Goal: Task Accomplishment & Management: Manage account settings

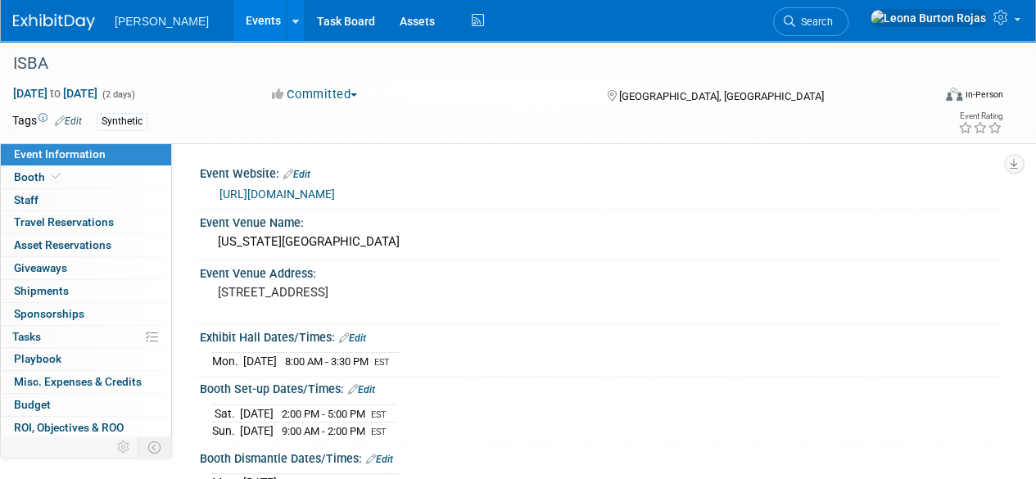
drag, startPoint x: 43, startPoint y: 15, endPoint x: 55, endPoint y: 17, distance: 12.5
click at [43, 15] on img at bounding box center [54, 22] width 82 height 16
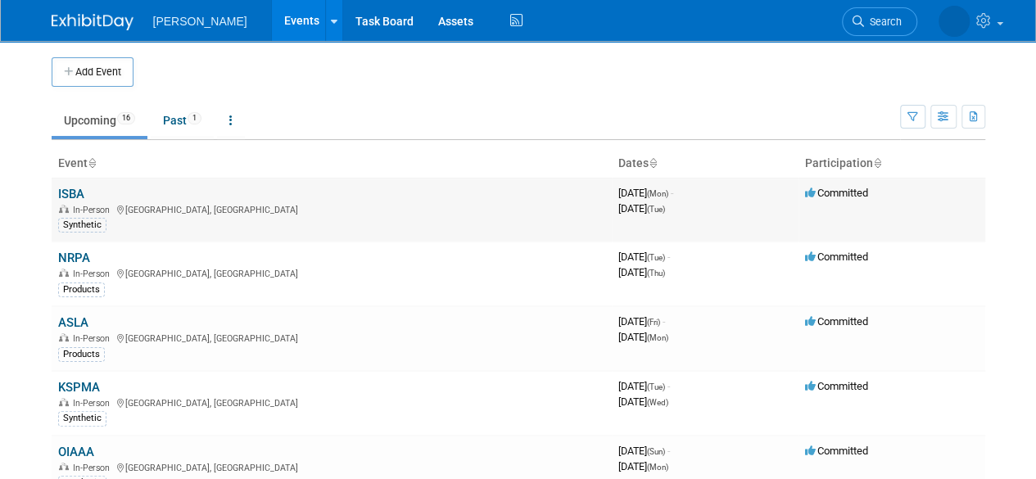
click at [74, 191] on link "ISBA" at bounding box center [71, 194] width 26 height 15
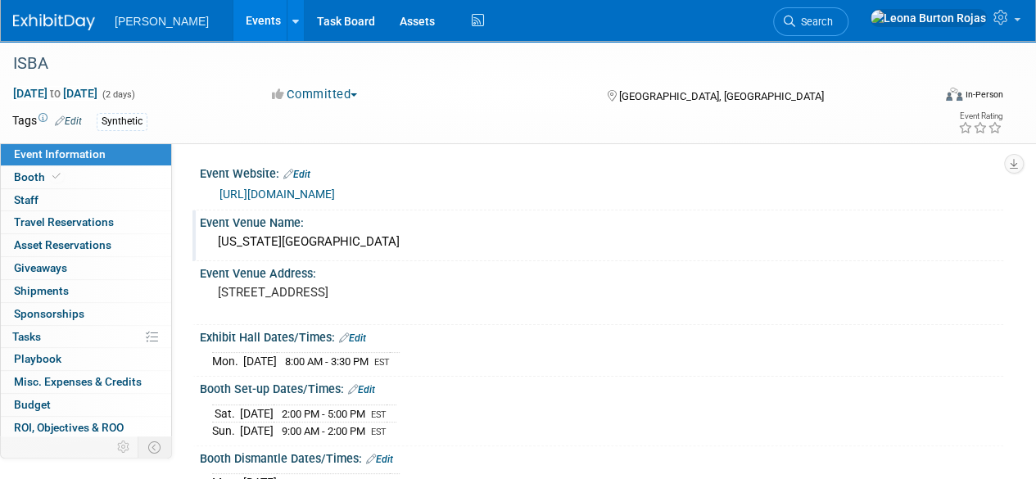
click at [298, 246] on div "[US_STATE][GEOGRAPHIC_DATA]" at bounding box center [601, 241] width 779 height 25
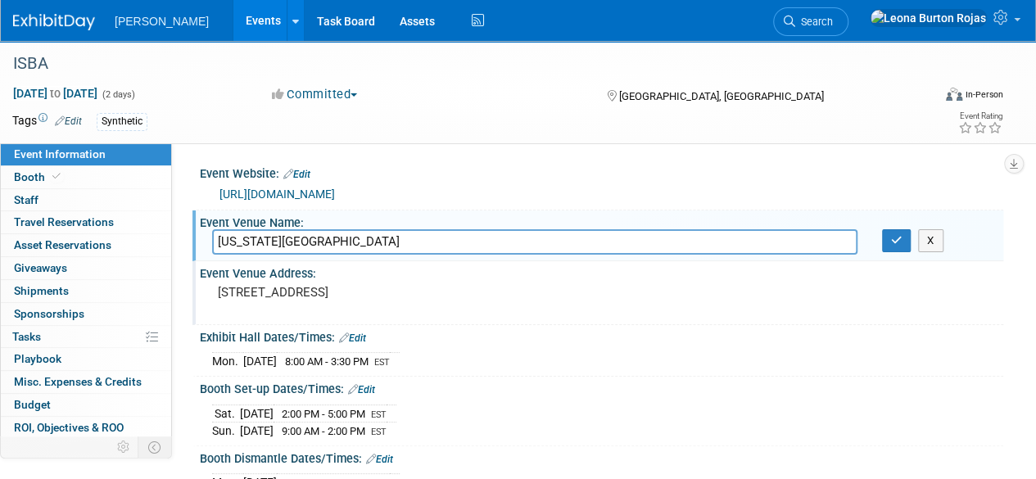
click at [432, 300] on pre "[STREET_ADDRESS]" at bounding box center [367, 292] width 299 height 15
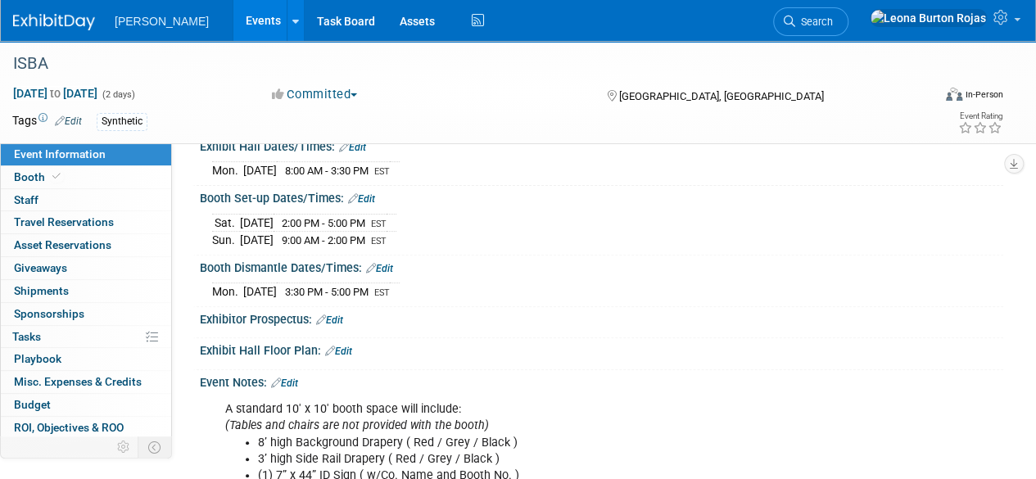
scroll to position [218, 0]
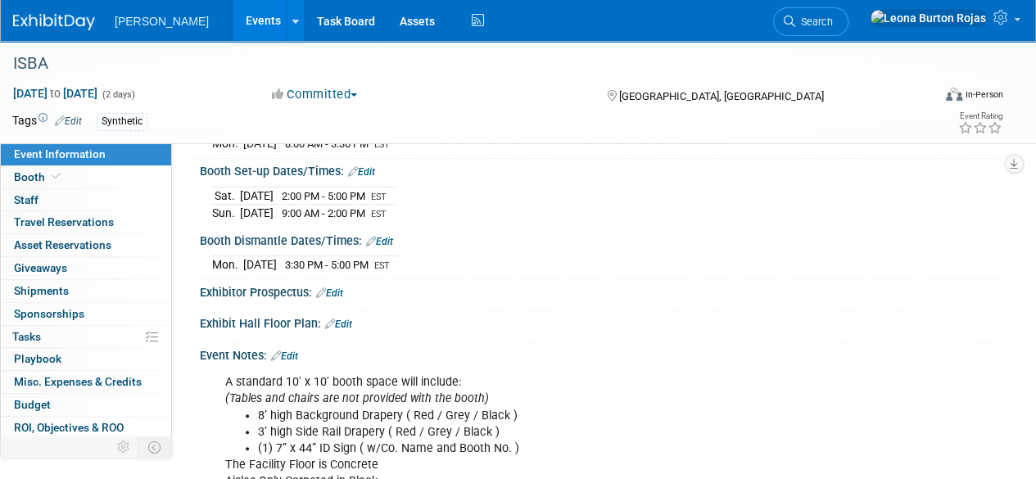
click at [270, 317] on div "Exhibit Hall Floor Plan: Edit" at bounding box center [601, 321] width 803 height 21
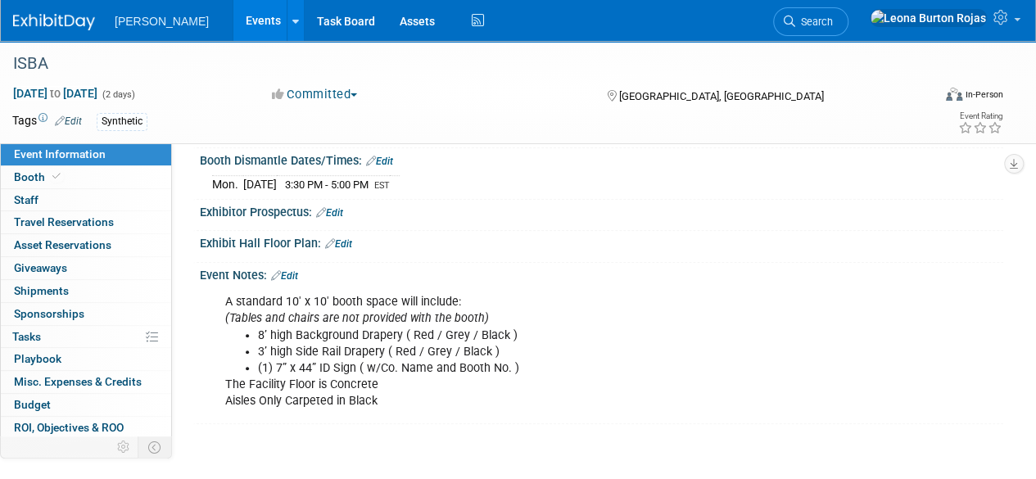
scroll to position [300, 0]
click at [332, 291] on div "A standard 10' x 10' booth space will include: (Tables and chairs are not provi…" at bounding box center [529, 350] width 630 height 132
click at [399, 364] on li "(1) 7” x 44” ID Sign ( w/Co. Name and Booth No. )" at bounding box center [546, 367] width 576 height 16
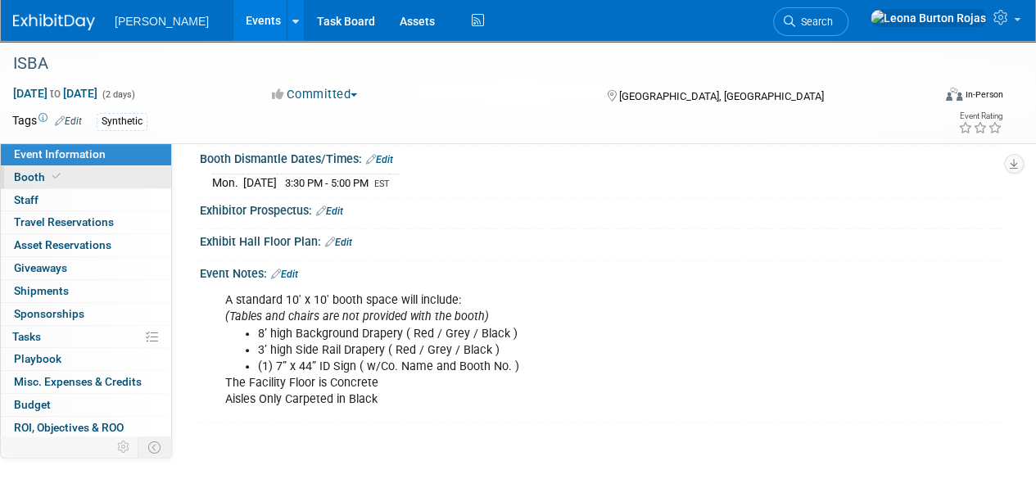
click at [37, 174] on span "Booth" at bounding box center [39, 176] width 50 height 13
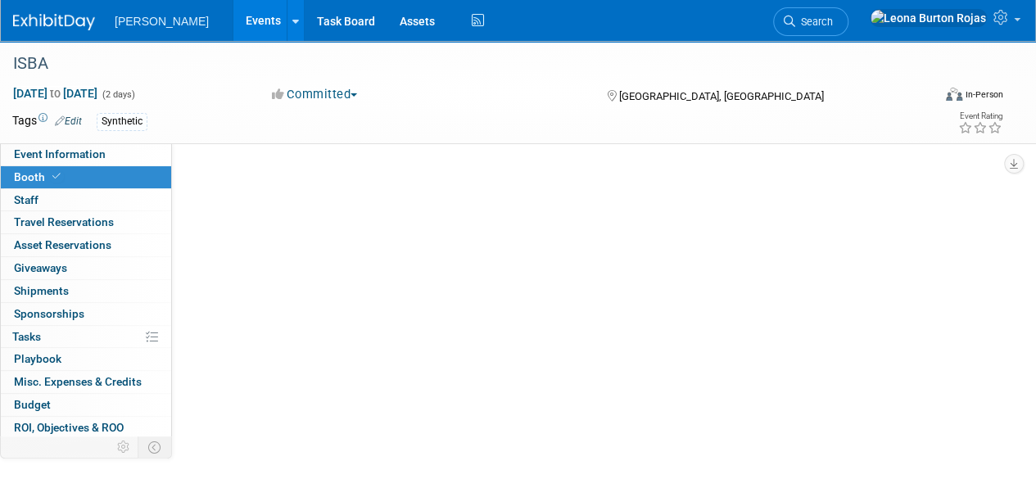
scroll to position [0, 0]
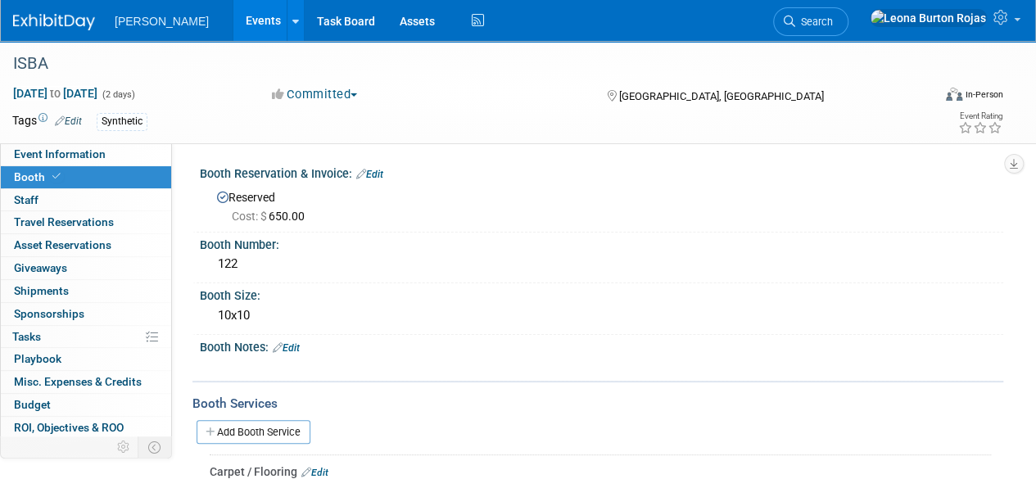
drag, startPoint x: 313, startPoint y: 216, endPoint x: 305, endPoint y: 217, distance: 8.2
click at [305, 217] on span "Cost: $ 650.00" at bounding box center [271, 216] width 79 height 13
click at [323, 220] on div "Cost: $ 650.00" at bounding box center [611, 216] width 759 height 16
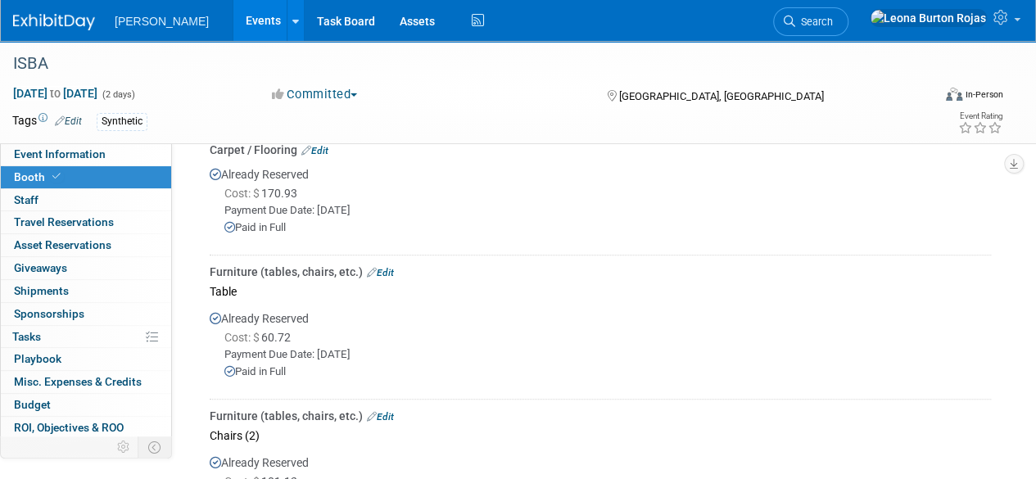
scroll to position [328, 0]
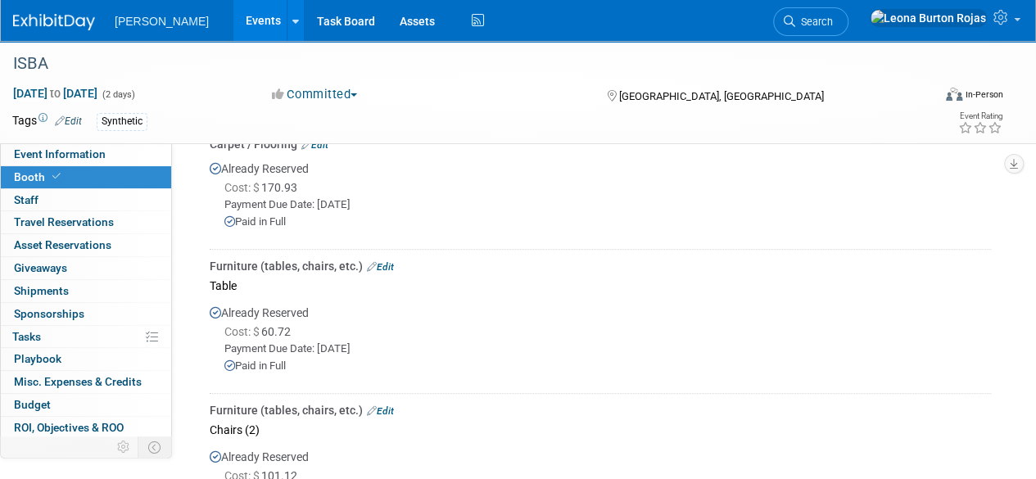
click at [331, 330] on div "Cost: $ 60.72" at bounding box center [607, 331] width 766 height 16
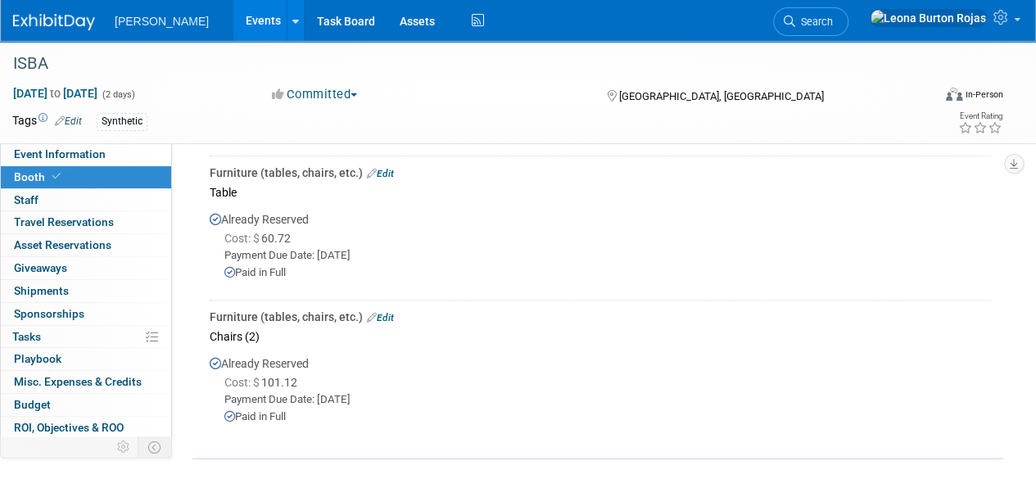
scroll to position [463, 0]
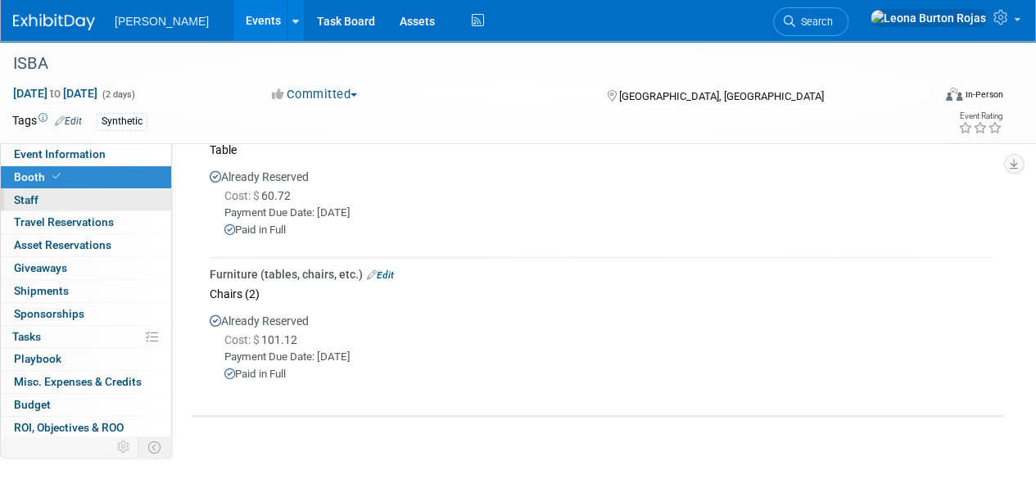
click at [36, 197] on span "Staff 0" at bounding box center [26, 199] width 25 height 13
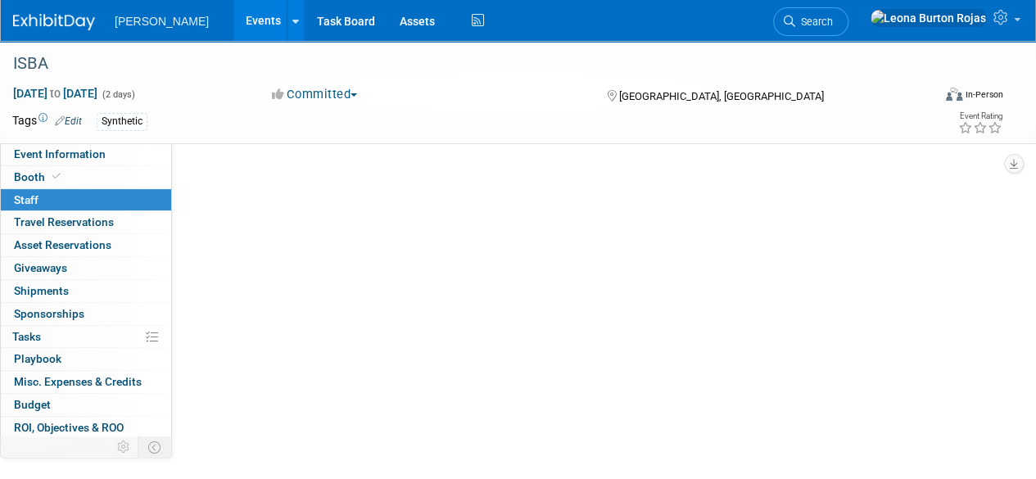
scroll to position [0, 0]
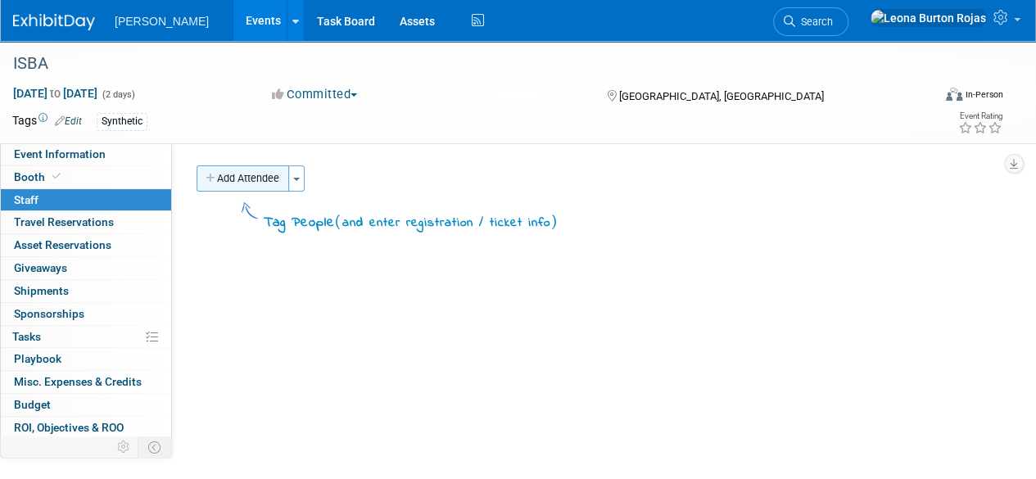
click at [234, 178] on button "Add Attendee" at bounding box center [243, 178] width 93 height 26
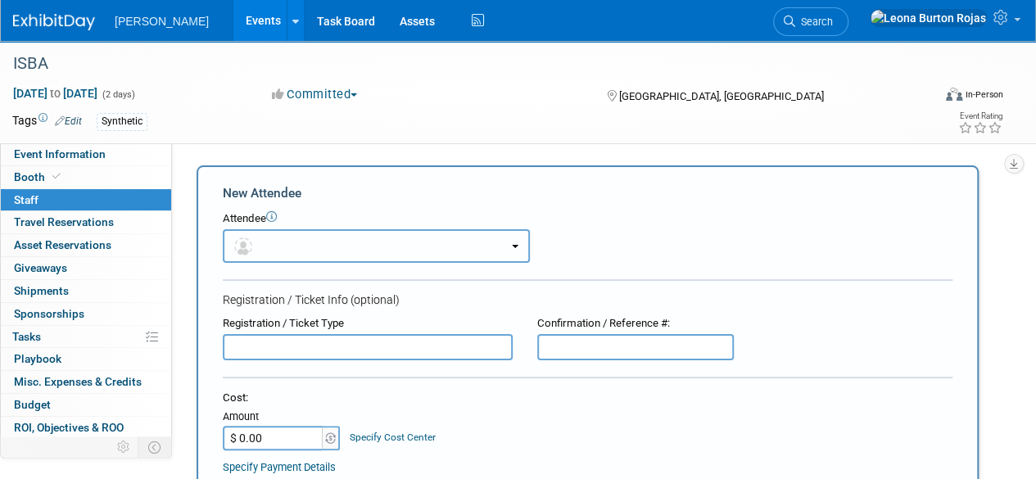
click at [418, 242] on button "button" at bounding box center [376, 246] width 307 height 34
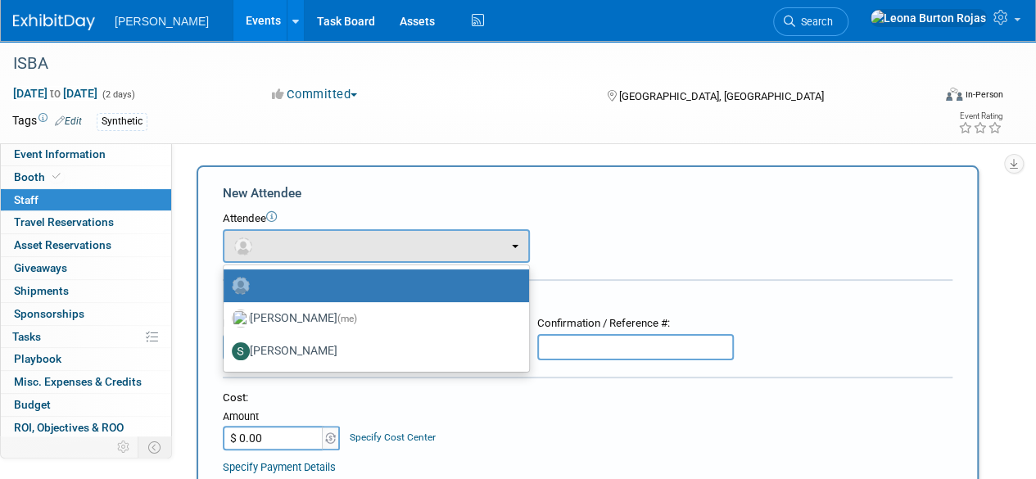
click at [581, 254] on div "Attendee <img src="https://www.exhibitday.com/Images/Unassigned-User-Icon.png" …" at bounding box center [588, 237] width 730 height 52
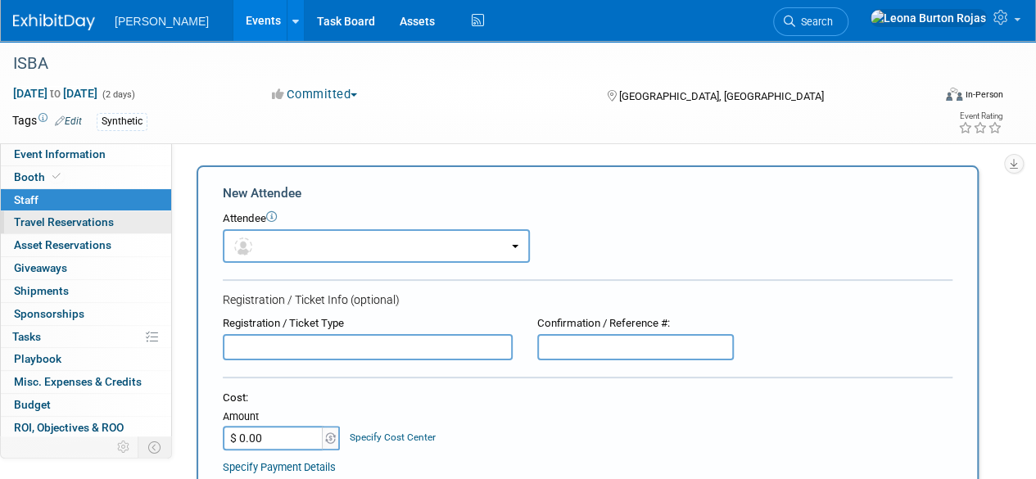
click at [112, 231] on link "0 Travel Reservations 0" at bounding box center [86, 222] width 170 height 22
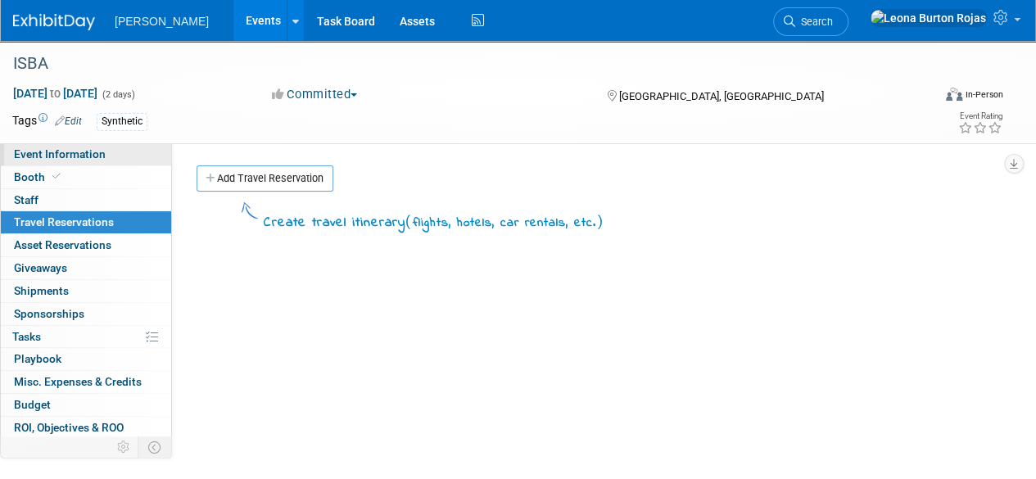
click at [92, 156] on span "Event Information" at bounding box center [60, 153] width 92 height 13
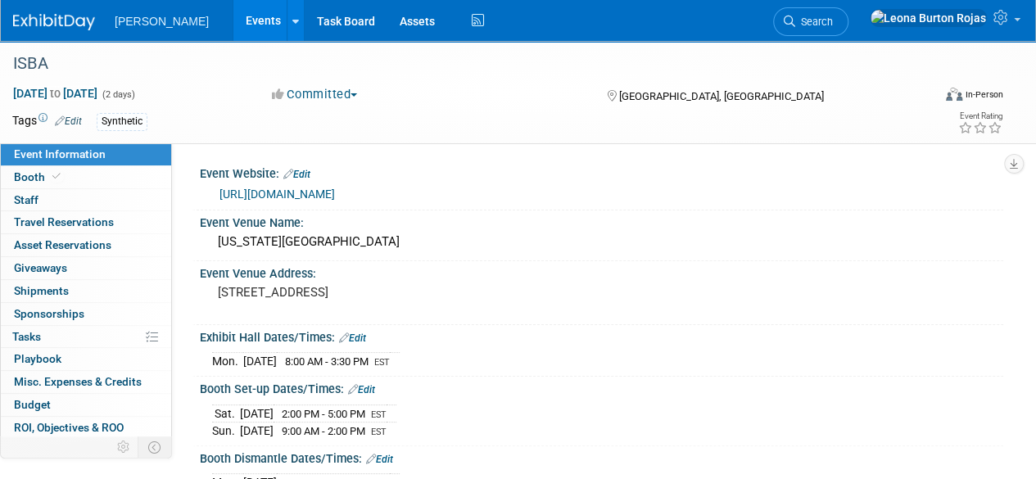
click at [61, 34] on div "Motz Events Add Event Bulk Upload Events Shareable Event Boards Recently Viewed…" at bounding box center [507, 20] width 989 height 41
click at [63, 26] on img at bounding box center [54, 22] width 82 height 16
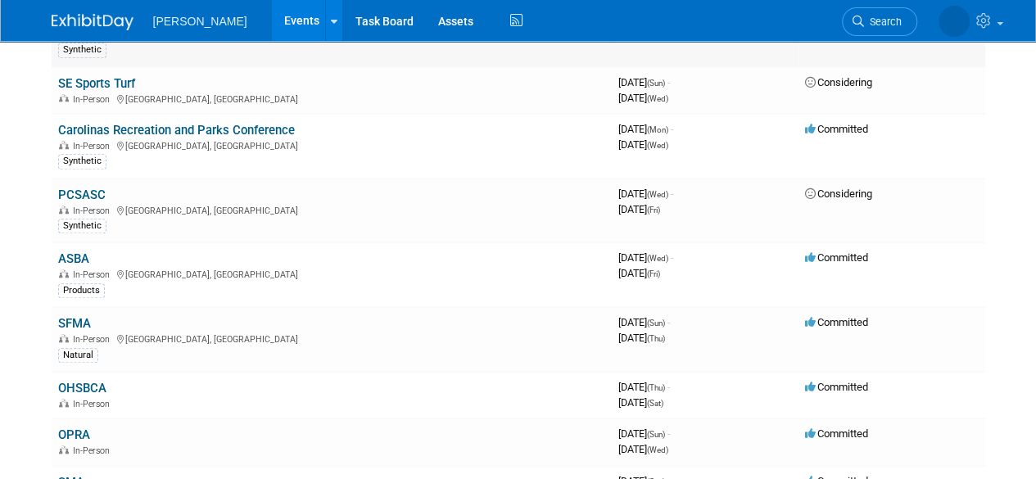
scroll to position [627, 0]
click at [82, 320] on link "SFMA" at bounding box center [74, 322] width 33 height 15
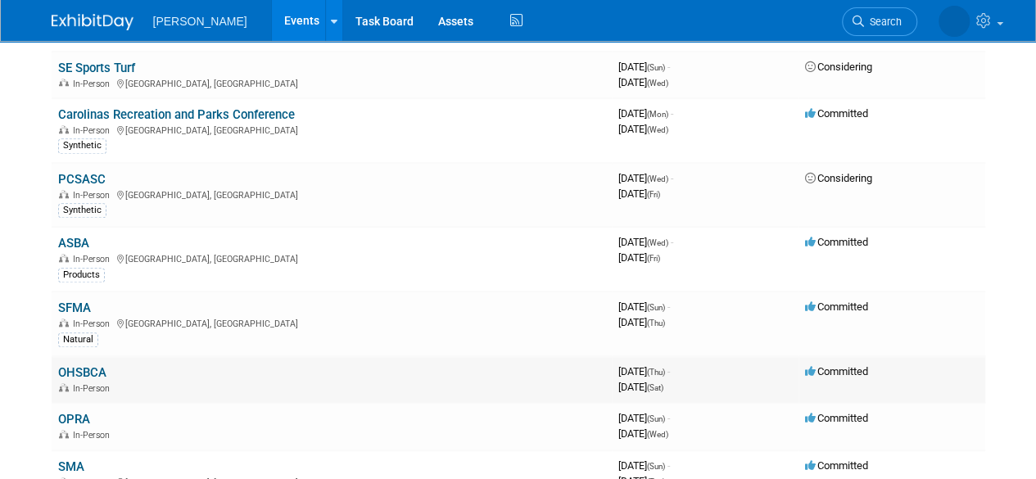
scroll to position [682, 0]
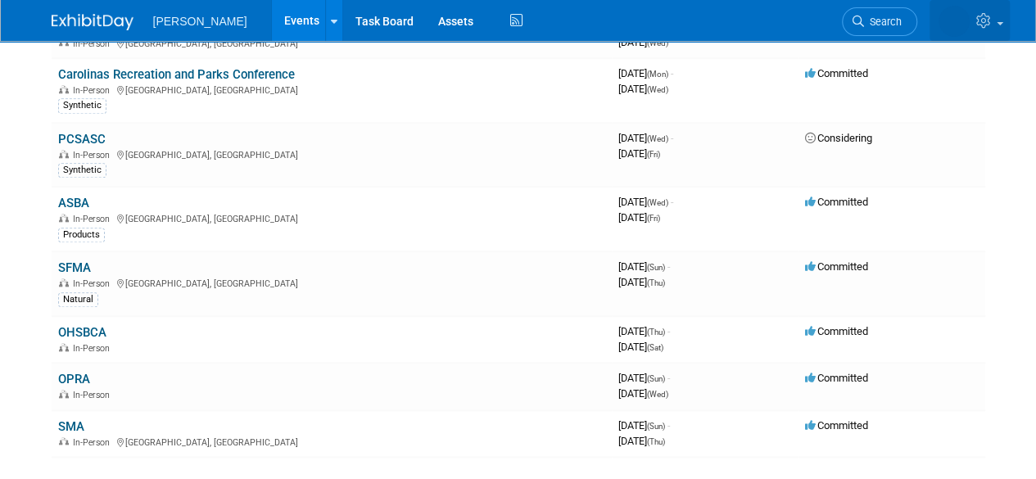
click at [992, 22] on icon at bounding box center [985, 20] width 19 height 15
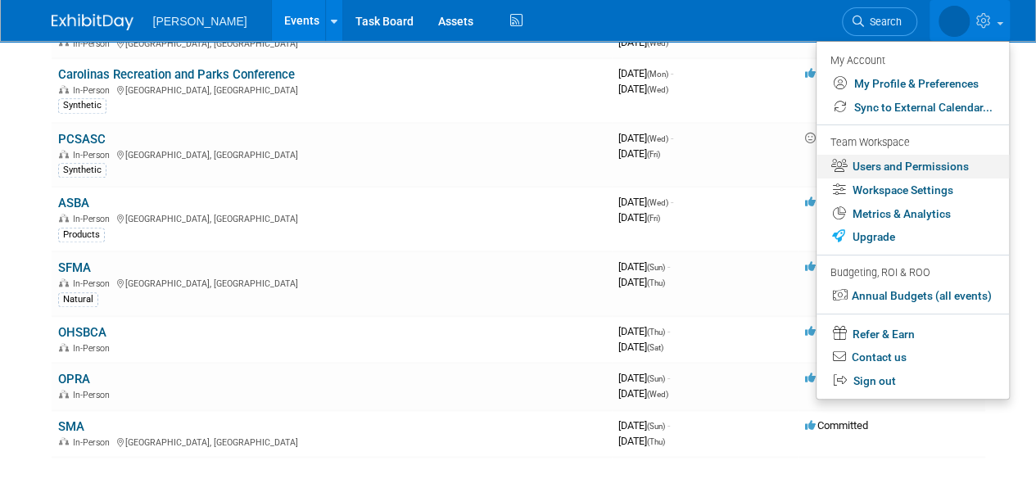
click at [915, 164] on link "Users and Permissions" at bounding box center [912, 167] width 192 height 24
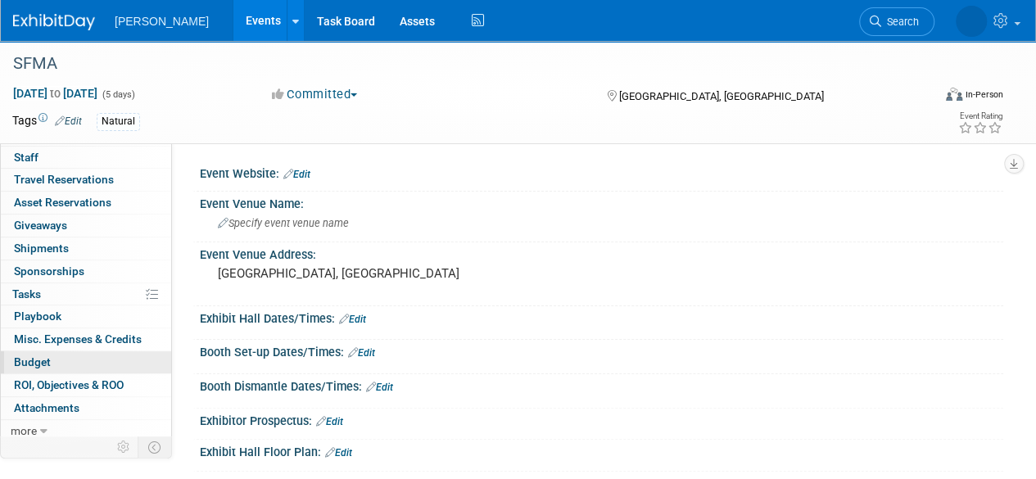
scroll to position [44, 0]
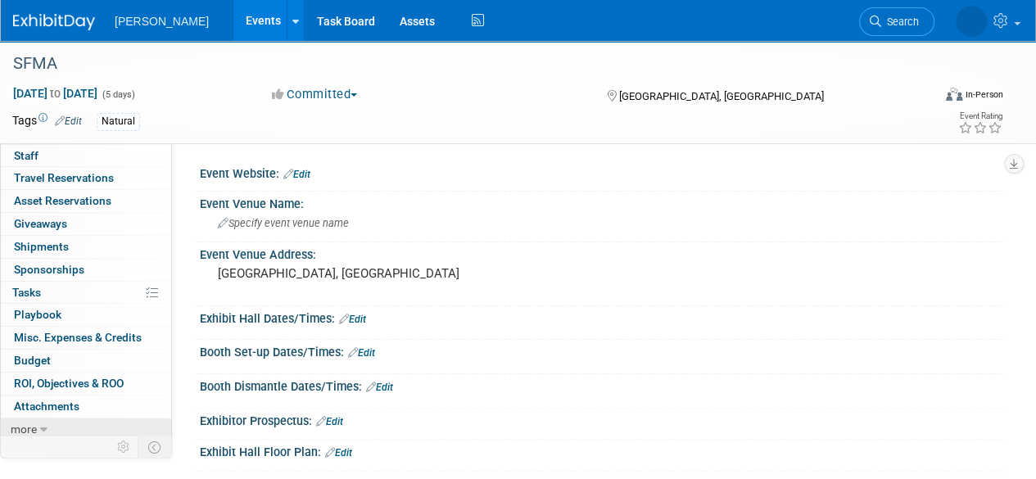
click at [44, 427] on icon at bounding box center [43, 429] width 7 height 11
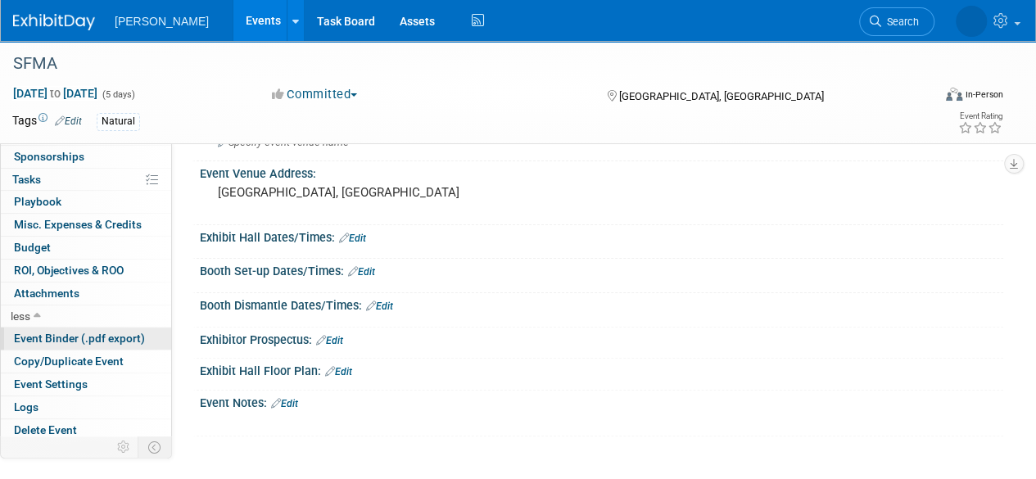
scroll to position [82, 0]
click at [70, 333] on span "Event Binder (.pdf export)" at bounding box center [79, 338] width 131 height 13
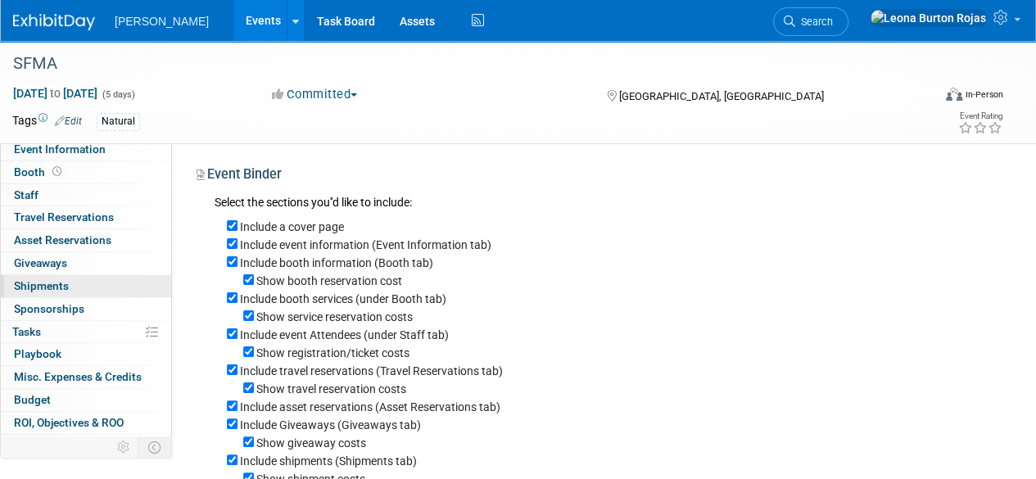
scroll to position [0, 0]
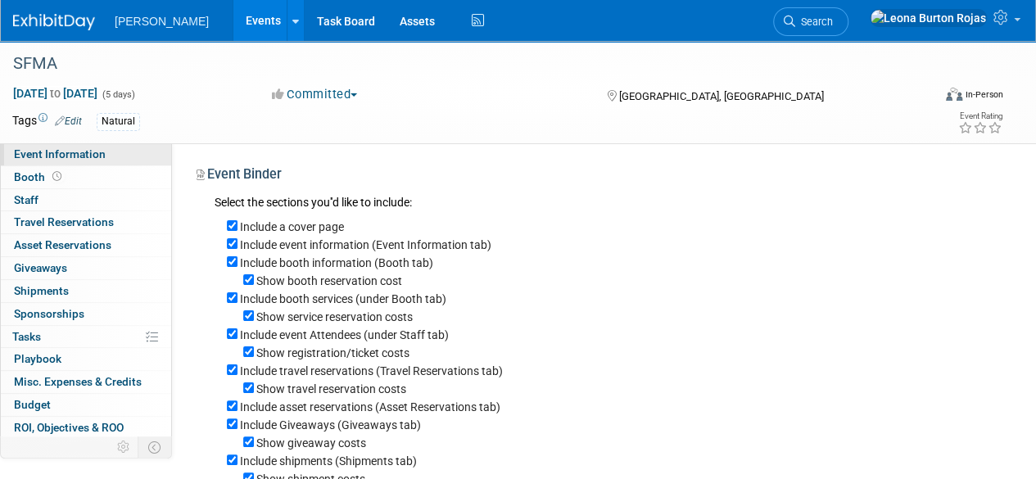
click at [21, 155] on span "Event Information" at bounding box center [60, 153] width 92 height 13
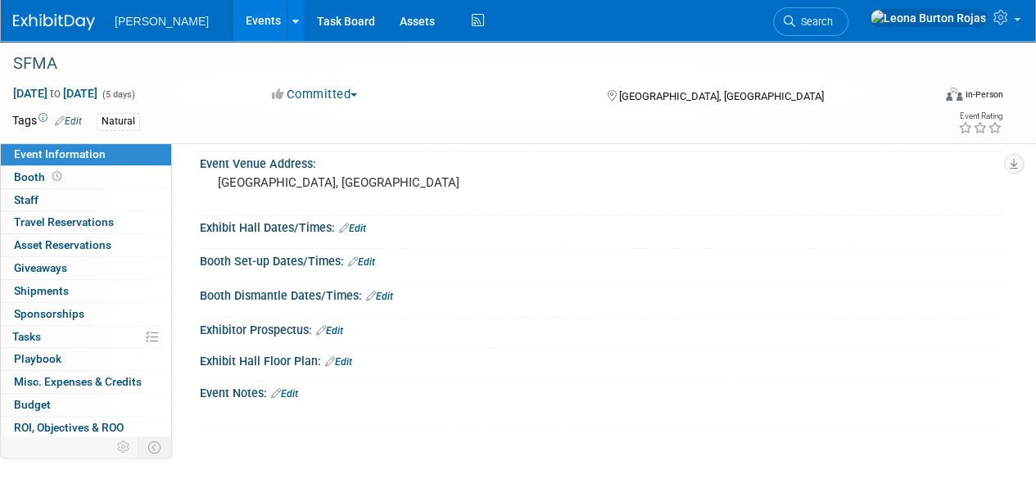
scroll to position [109, 0]
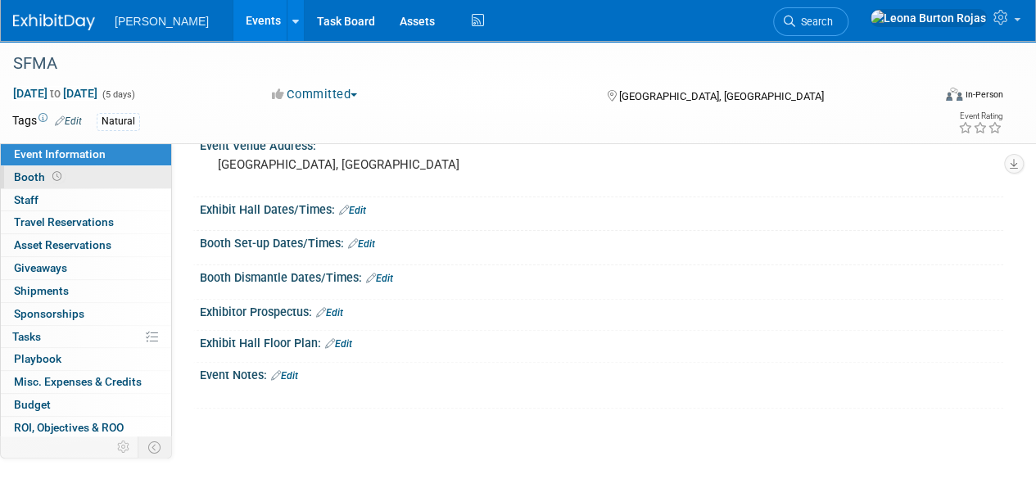
click at [93, 176] on link "Booth" at bounding box center [86, 177] width 170 height 22
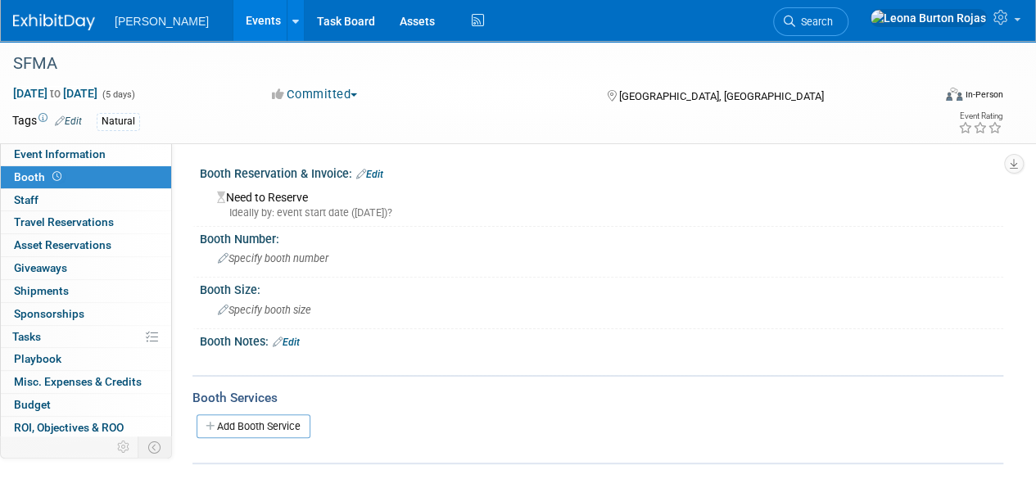
click at [350, 211] on div "Ideally by: event start date (Sun. Jan 18, 2026)?" at bounding box center [604, 213] width 774 height 15
click at [443, 210] on div "Ideally by: event start date (Sun. Jan 18, 2026)?" at bounding box center [604, 213] width 774 height 15
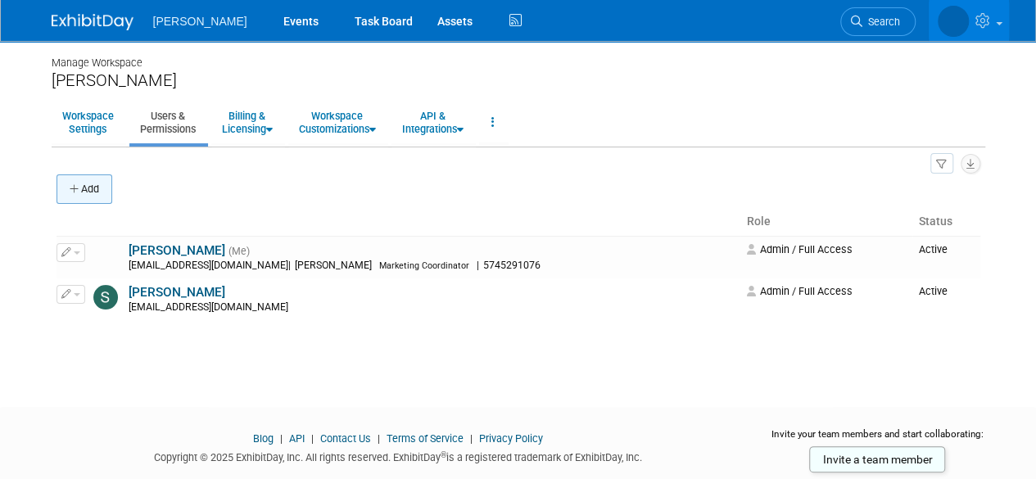
click at [88, 189] on button "Add" at bounding box center [84, 188] width 56 height 29
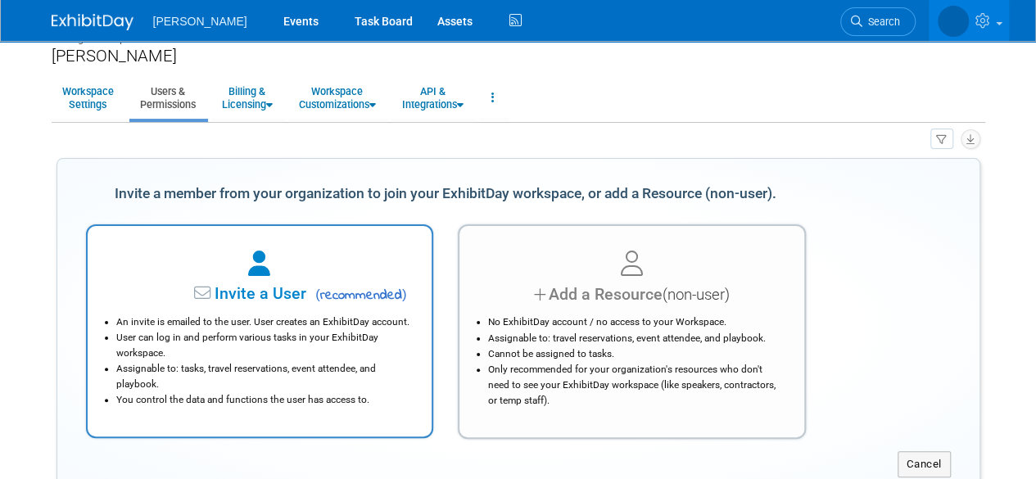
scroll to position [54, 0]
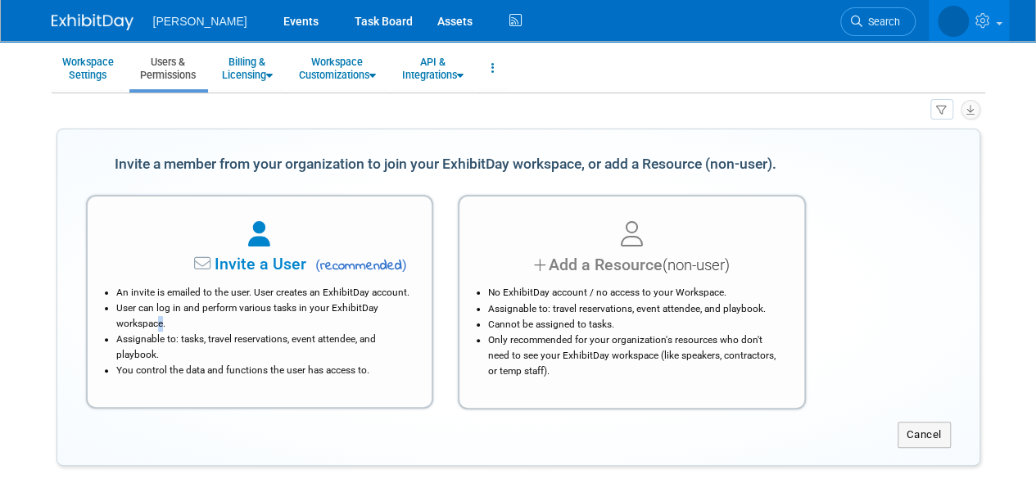
click at [257, 306] on li "User can log in and perform various tasks in your ExhibitDay workspace." at bounding box center [264, 316] width 296 height 31
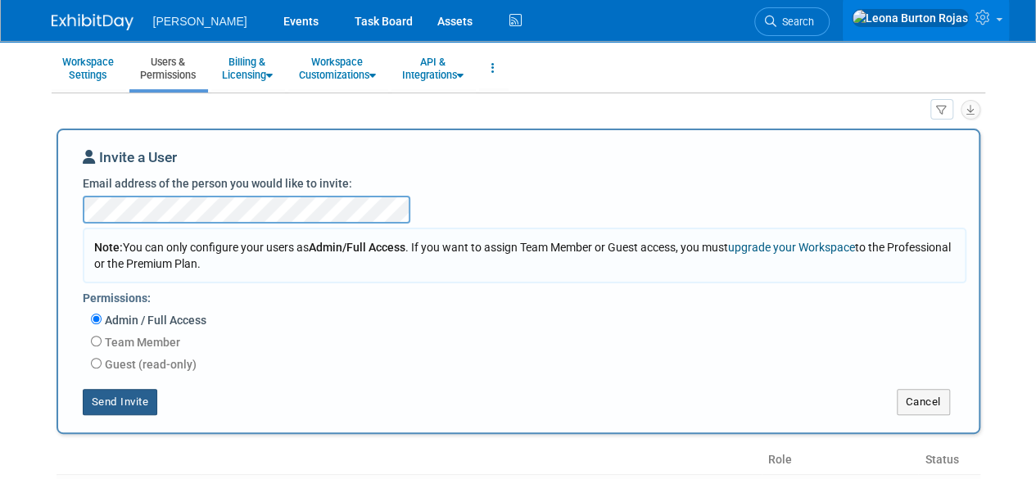
click at [148, 395] on button "Send Invite" at bounding box center [120, 402] width 75 height 26
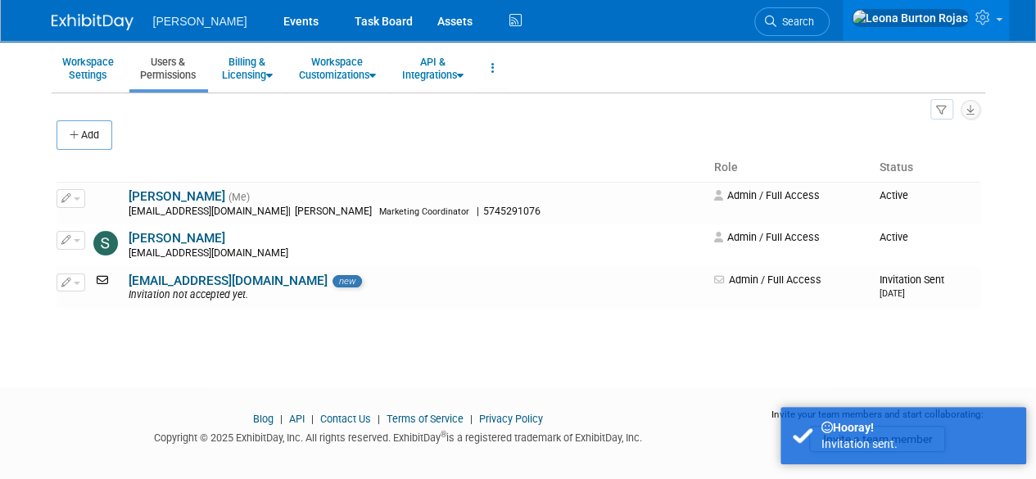
click at [396, 366] on body "[PERSON_NAME] Events Task Board Assets" at bounding box center [518, 185] width 1036 height 479
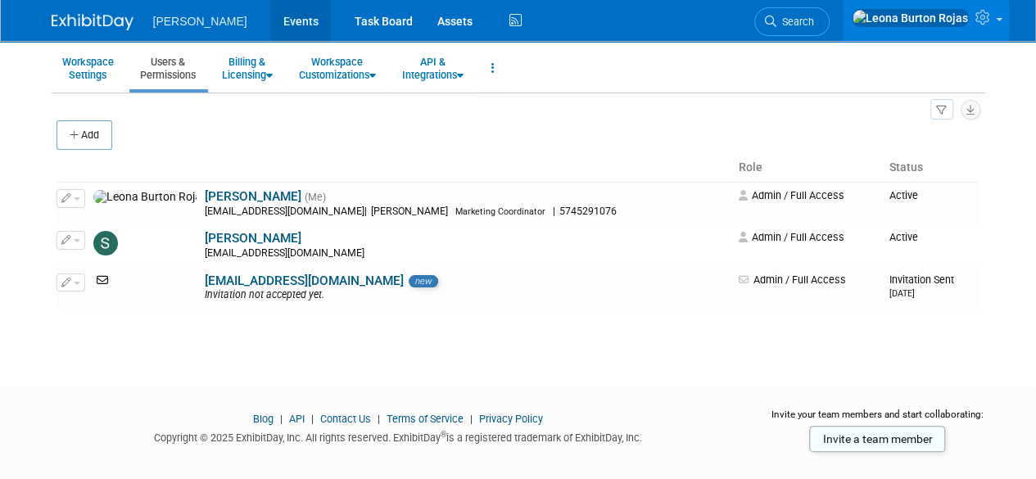
click at [271, 20] on link "Events" at bounding box center [301, 20] width 60 height 41
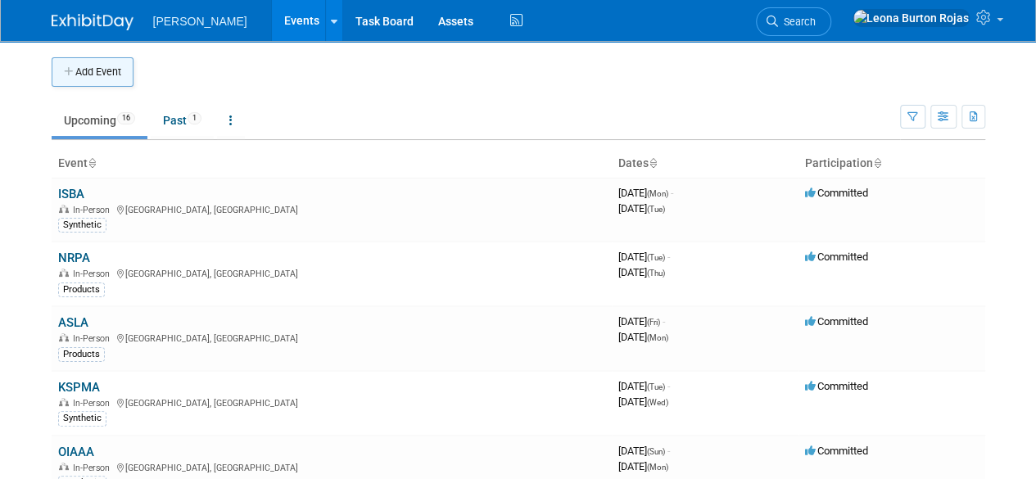
click at [93, 77] on button "Add Event" at bounding box center [93, 71] width 82 height 29
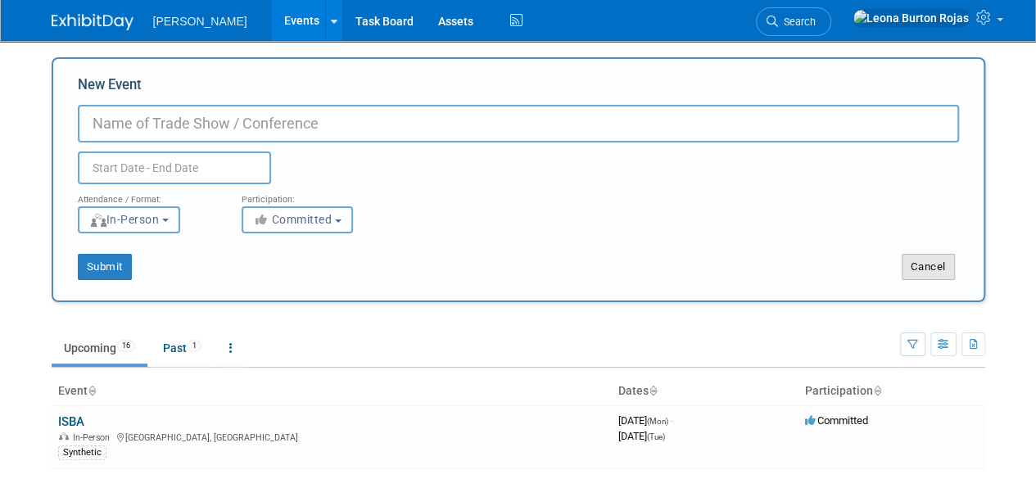
click at [927, 260] on button "Cancel" at bounding box center [928, 267] width 53 height 26
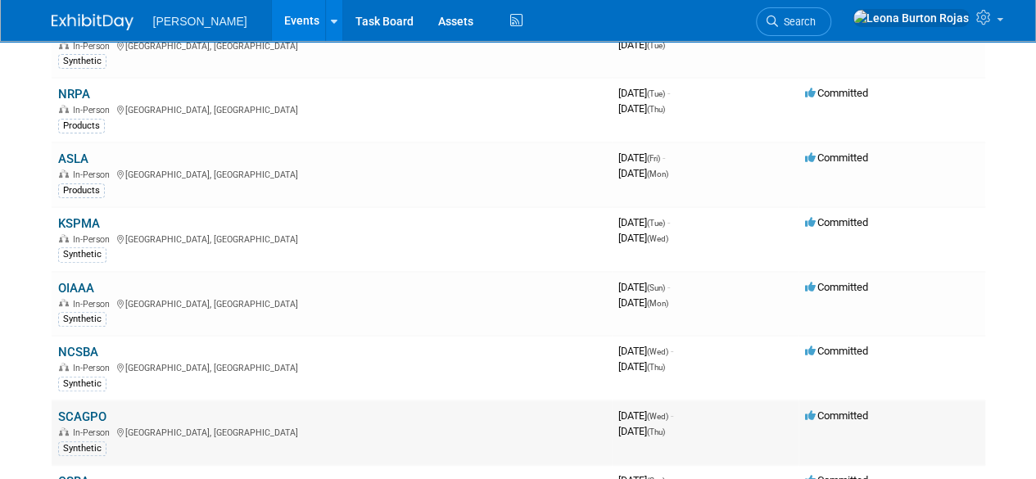
scroll to position [218, 0]
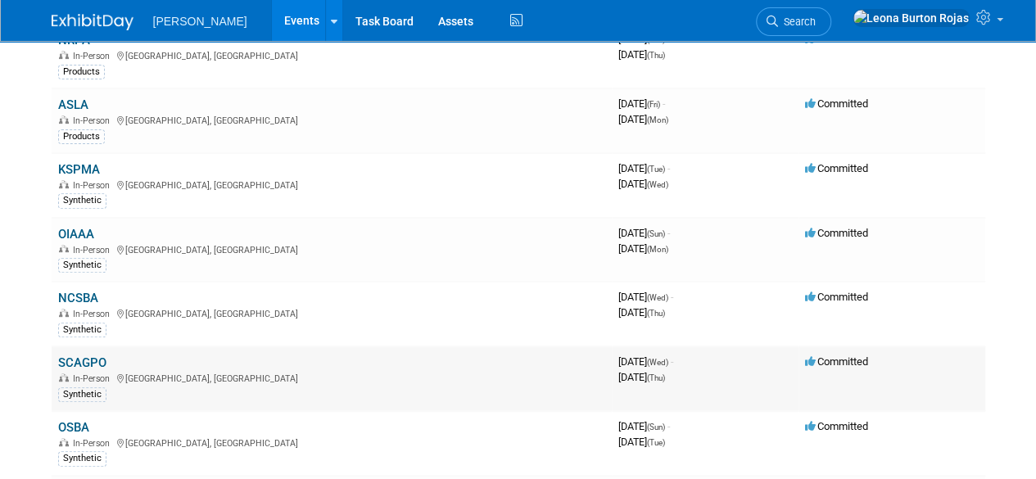
click at [91, 346] on td "SCAGPO In-Person North Charleston, SC Synthetic" at bounding box center [332, 378] width 560 height 65
click at [100, 355] on link "SCAGPO" at bounding box center [82, 362] width 48 height 15
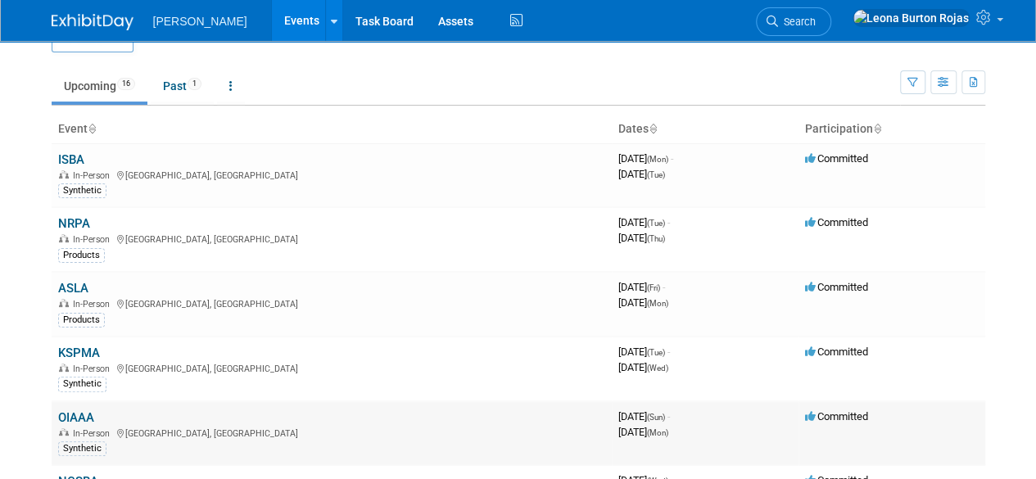
scroll to position [0, 0]
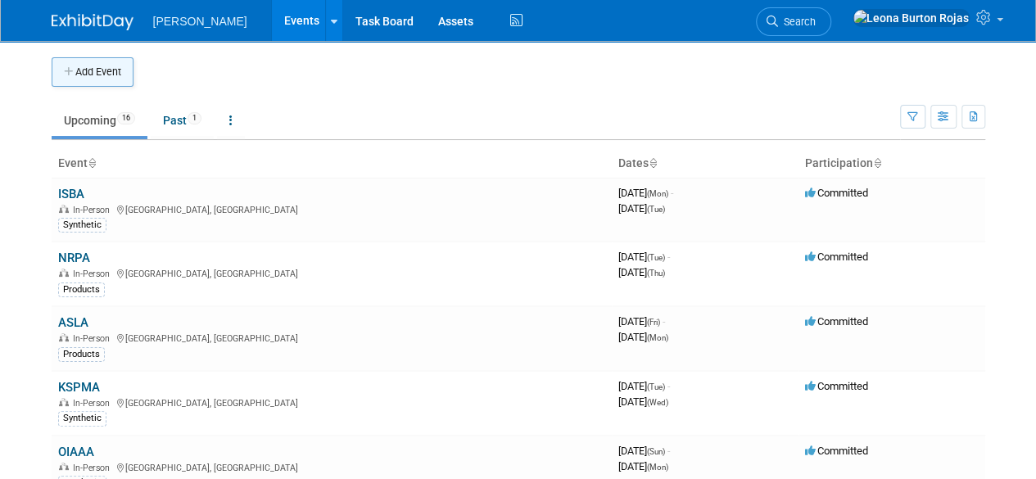
click at [106, 79] on button "Add Event" at bounding box center [93, 71] width 82 height 29
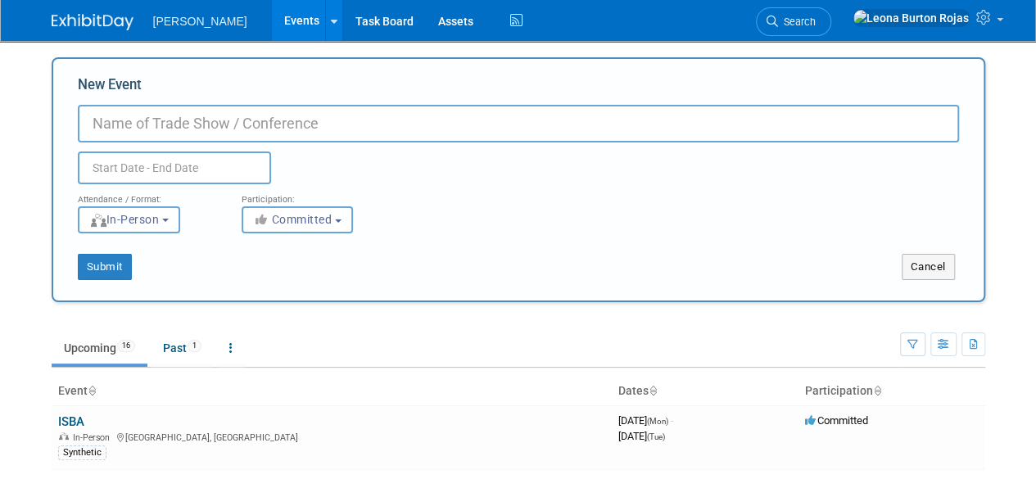
click at [204, 127] on input "New Event" at bounding box center [518, 124] width 881 height 38
type input "ABC Show"
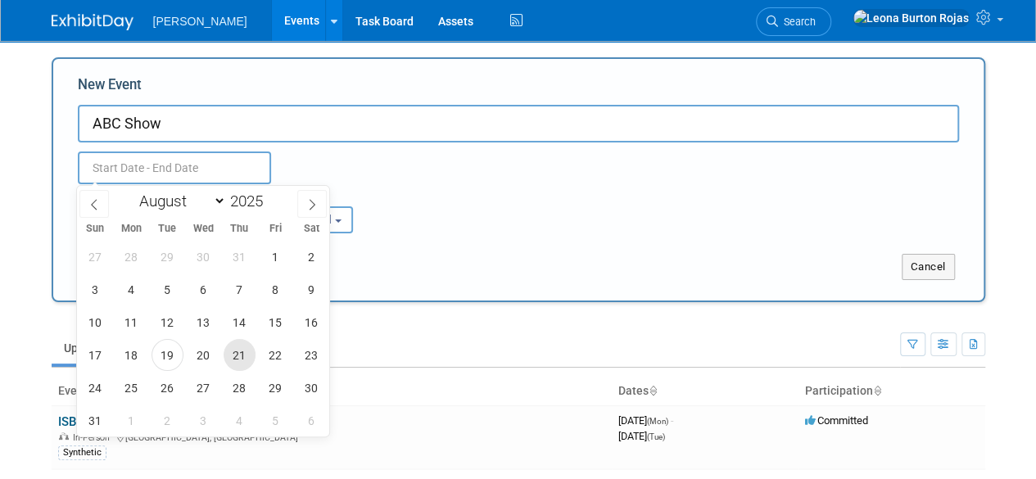
click at [228, 351] on span "21" at bounding box center [240, 355] width 32 height 32
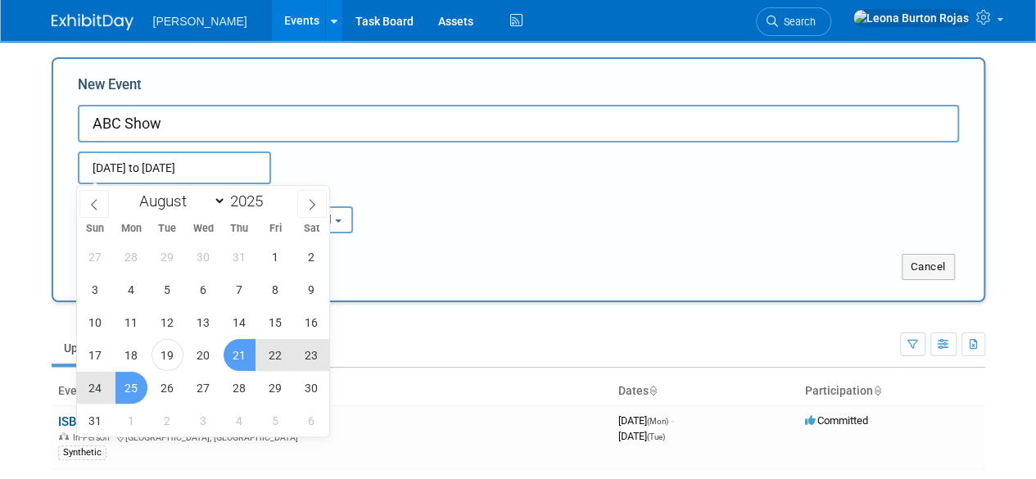
click at [131, 384] on span "25" at bounding box center [131, 388] width 32 height 32
type input "Aug 21, 2025 to Aug 25, 2025"
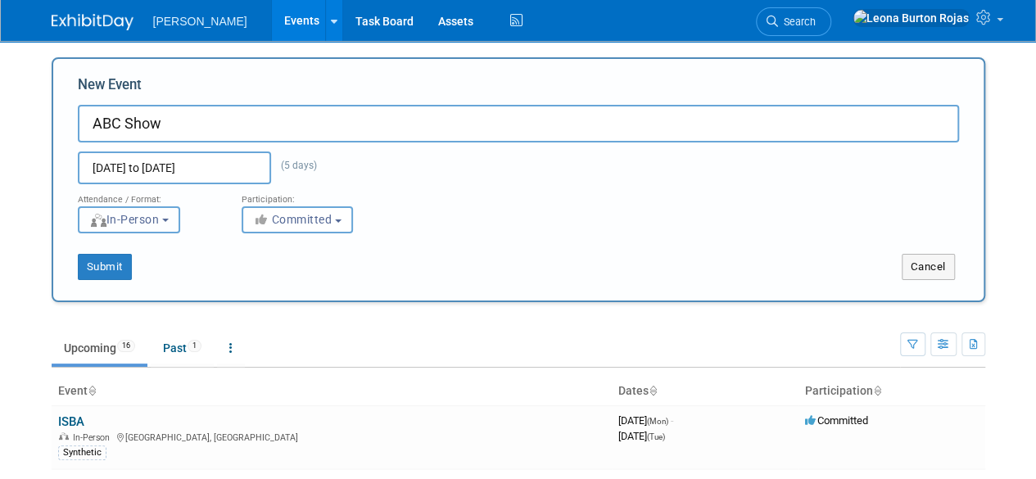
click at [172, 225] on button "In-Person" at bounding box center [129, 219] width 102 height 27
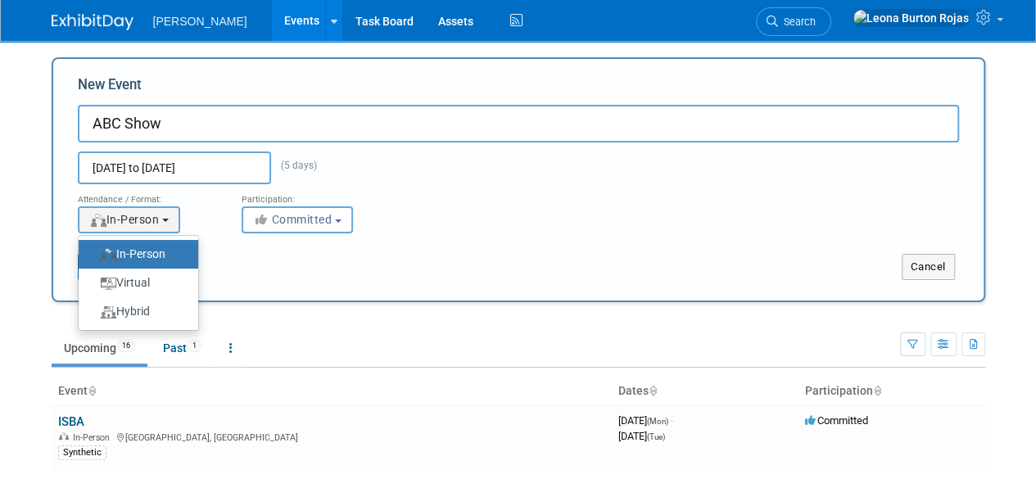
click at [165, 255] on label "In-Person" at bounding box center [134, 254] width 95 height 22
click at [93, 255] on input "In-Person" at bounding box center [88, 254] width 11 height 11
click at [288, 254] on div "Submit" at bounding box center [246, 267] width 387 height 26
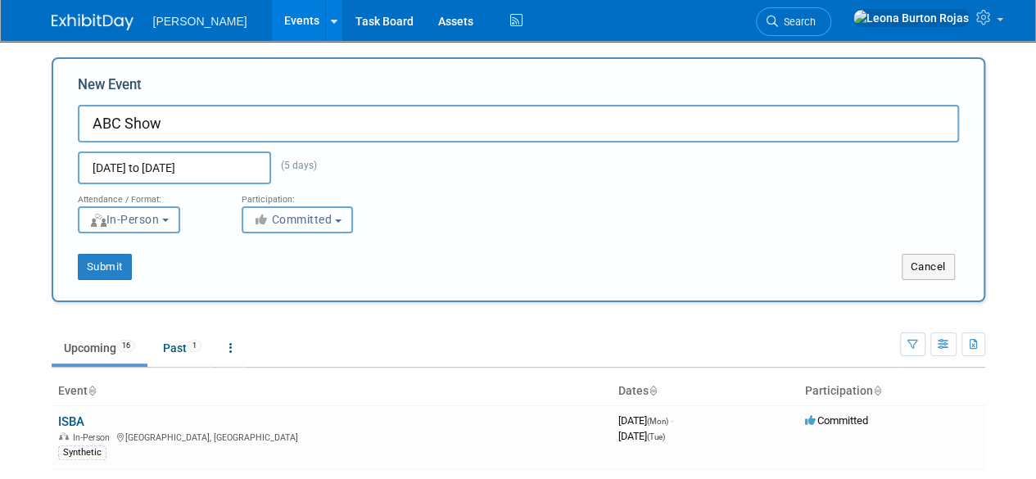
click at [296, 215] on span "Committed" at bounding box center [292, 219] width 79 height 13
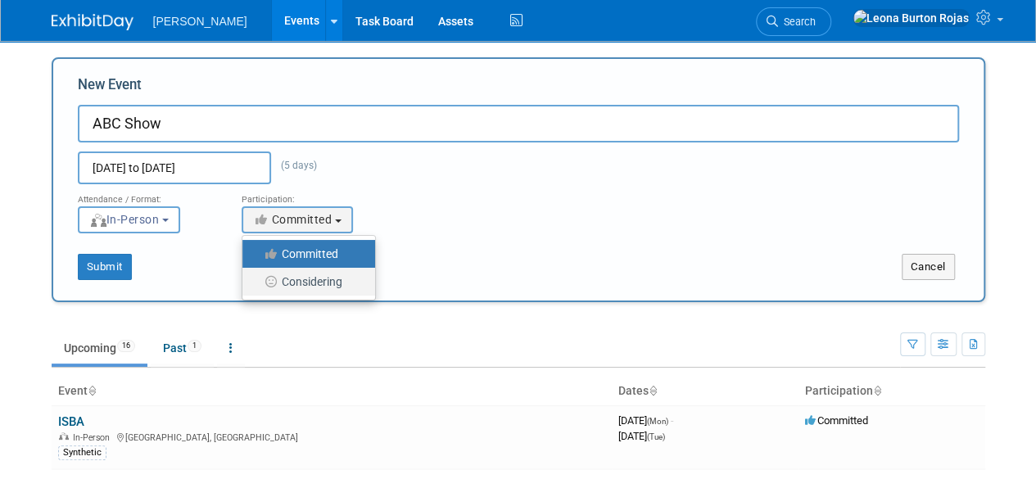
click at [304, 275] on label "Considering" at bounding box center [305, 281] width 108 height 21
click at [257, 277] on input "Considering" at bounding box center [251, 282] width 11 height 11
select select "2"
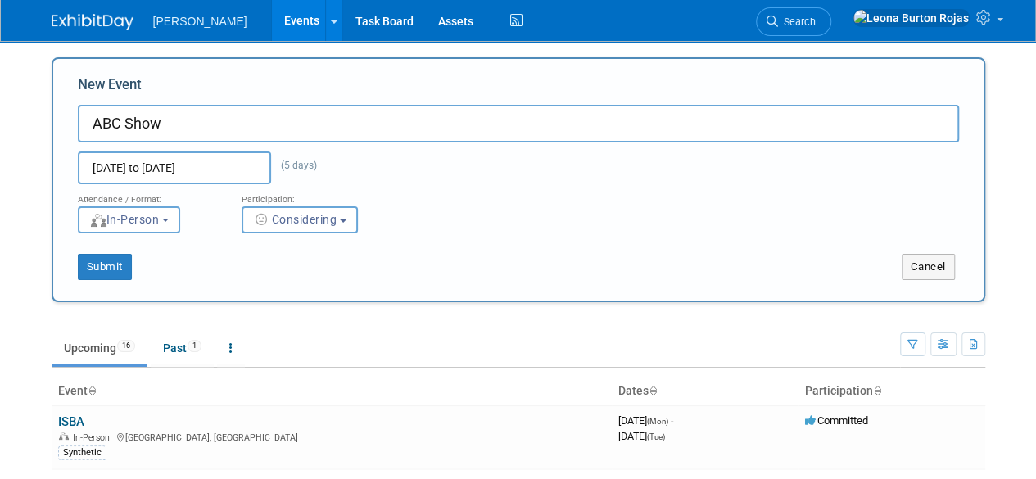
click at [296, 264] on div "Submit" at bounding box center [246, 267] width 387 height 26
click at [100, 268] on button "Submit" at bounding box center [105, 267] width 54 height 26
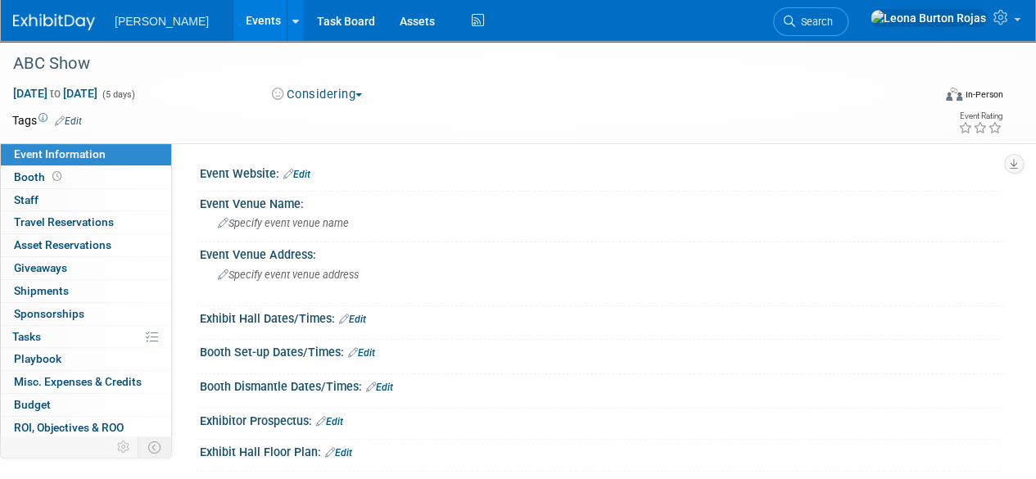
click at [75, 119] on link "Edit" at bounding box center [68, 120] width 27 height 11
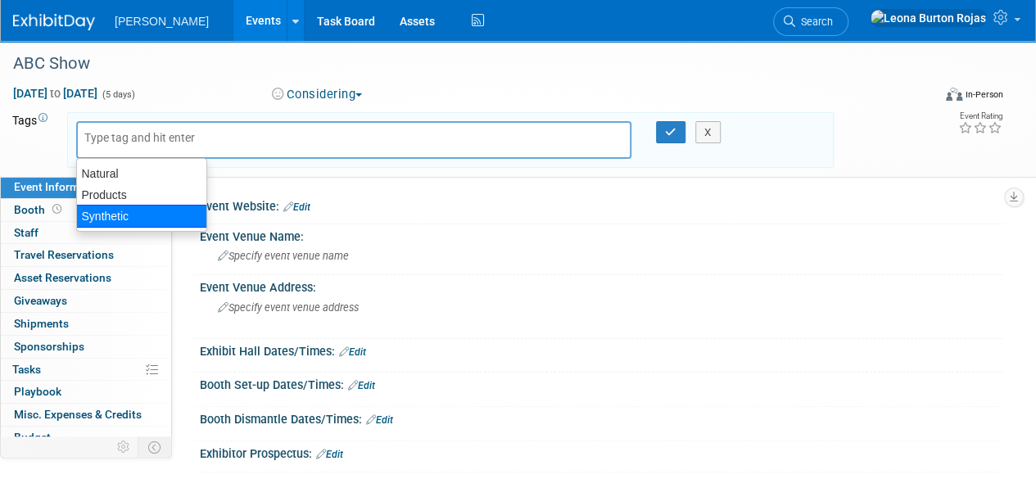
click at [155, 210] on div "Synthetic" at bounding box center [141, 216] width 131 height 23
type input "Synthetic"
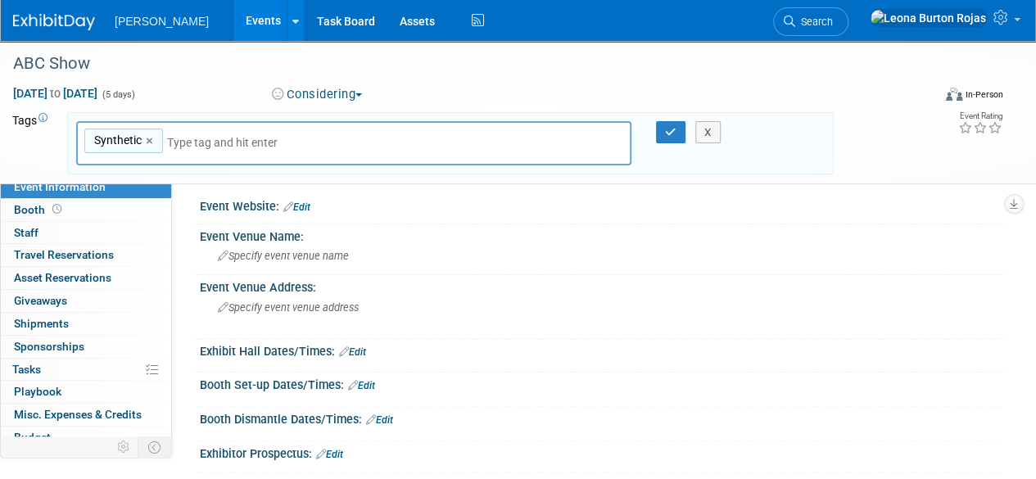
click at [384, 217] on div at bounding box center [601, 217] width 803 height 6
click at [666, 130] on icon "button" at bounding box center [670, 132] width 11 height 11
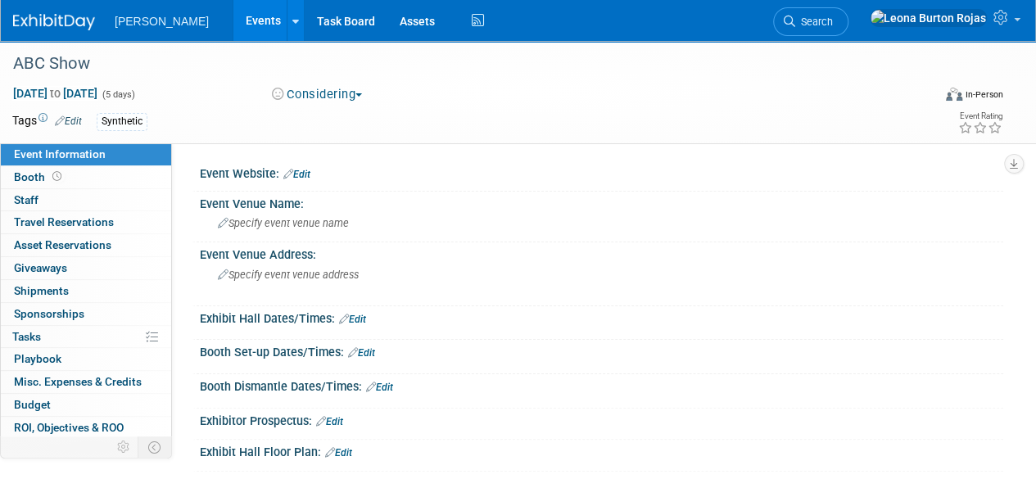
click at [116, 22] on span "[PERSON_NAME]" at bounding box center [162, 21] width 94 height 13
click at [233, 20] on link "Events" at bounding box center [263, 20] width 60 height 41
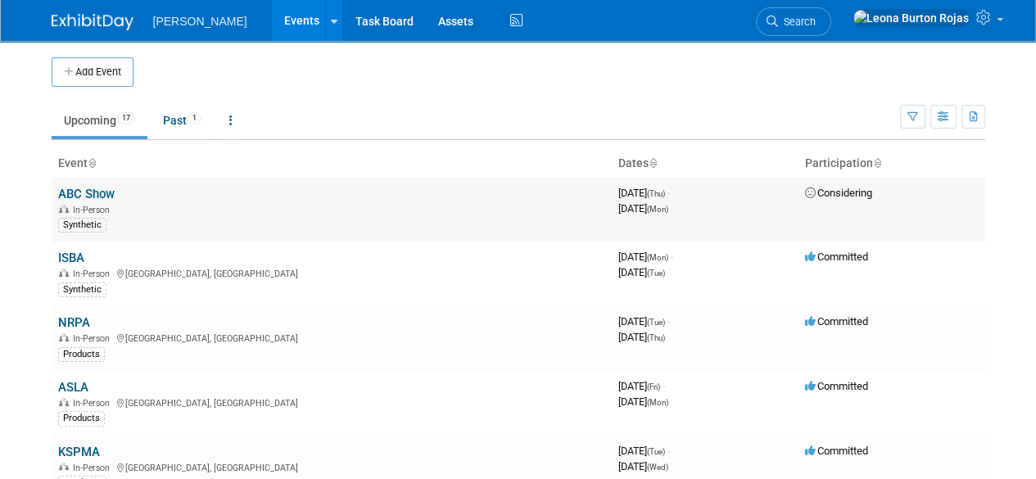
click at [99, 192] on link "ABC Show" at bounding box center [86, 194] width 56 height 15
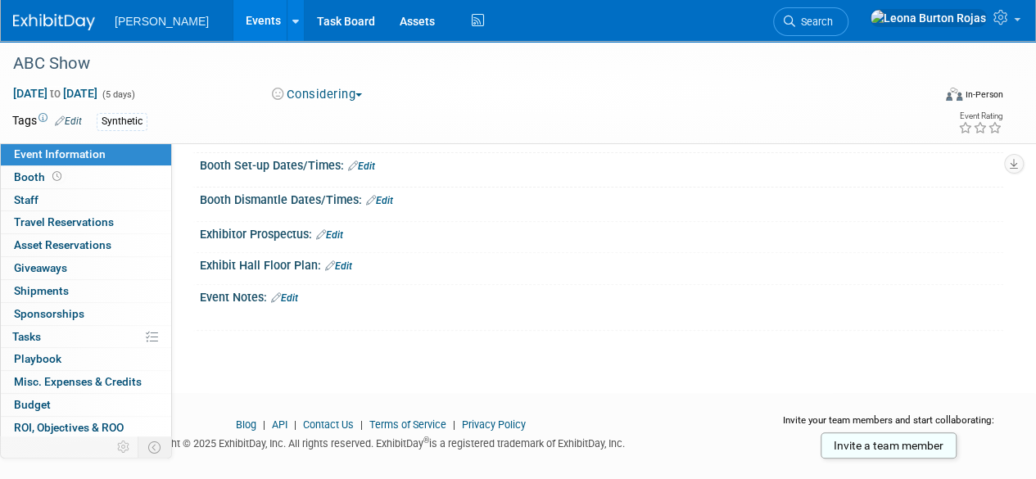
scroll to position [191, 0]
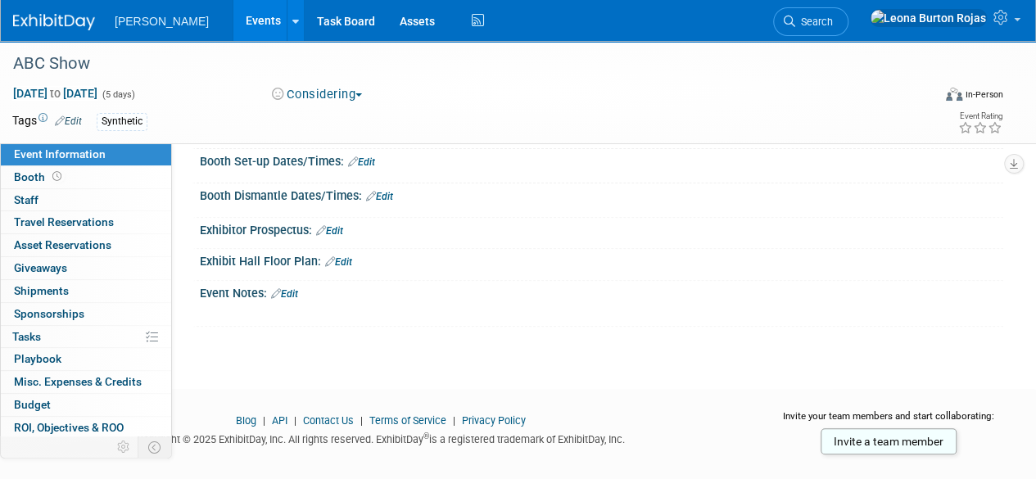
click at [106, 11] on link at bounding box center [64, 13] width 102 height 13
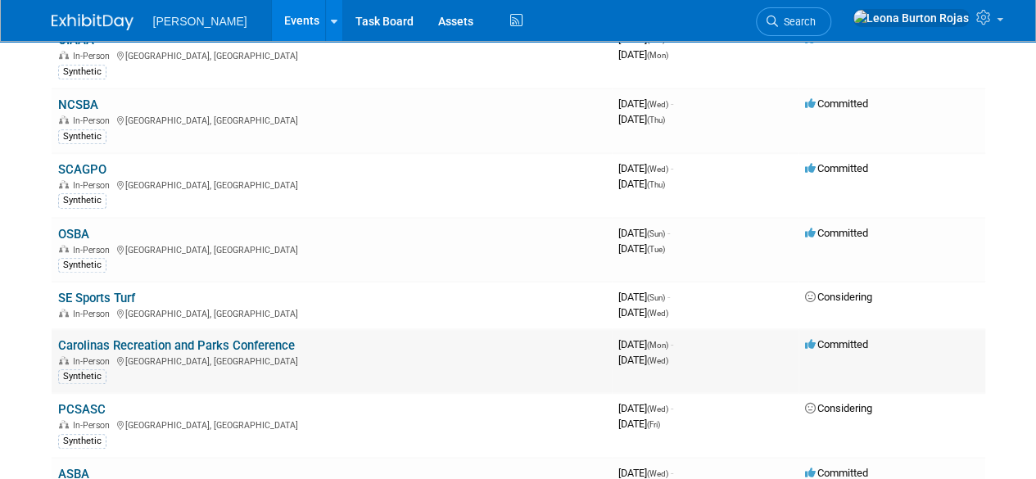
scroll to position [491, 0]
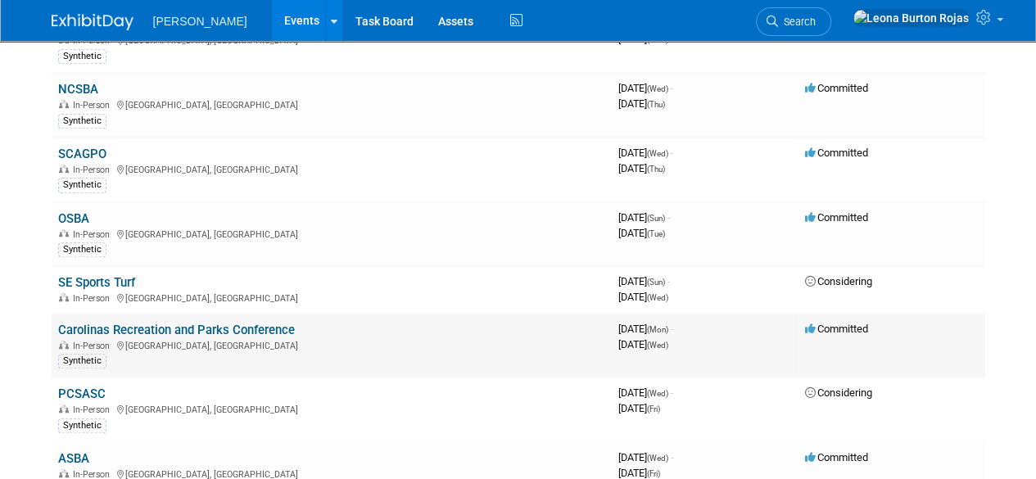
click at [154, 323] on link "Carolinas Recreation and Parks Conference" at bounding box center [176, 330] width 237 height 15
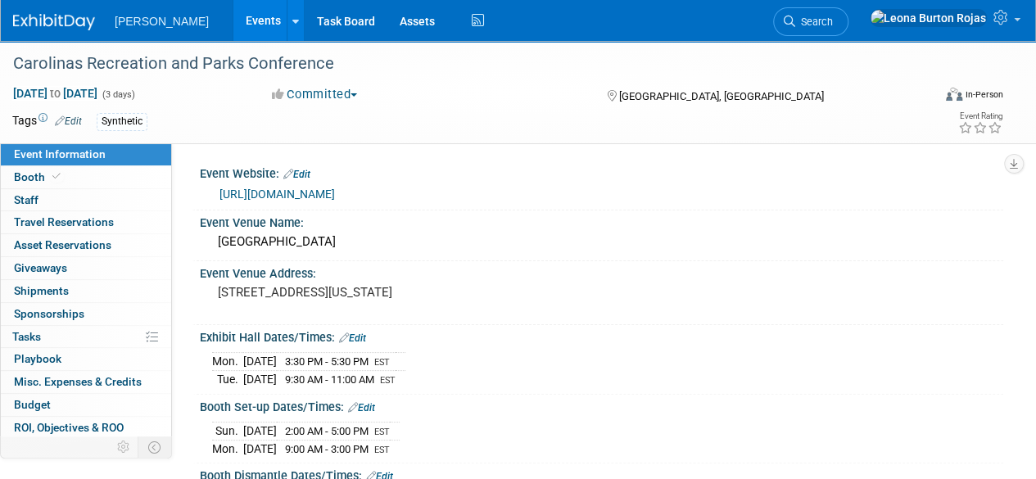
click at [335, 189] on link "[URL][DOMAIN_NAME]" at bounding box center [276, 194] width 115 height 13
